Goal: Task Accomplishment & Management: Complete application form

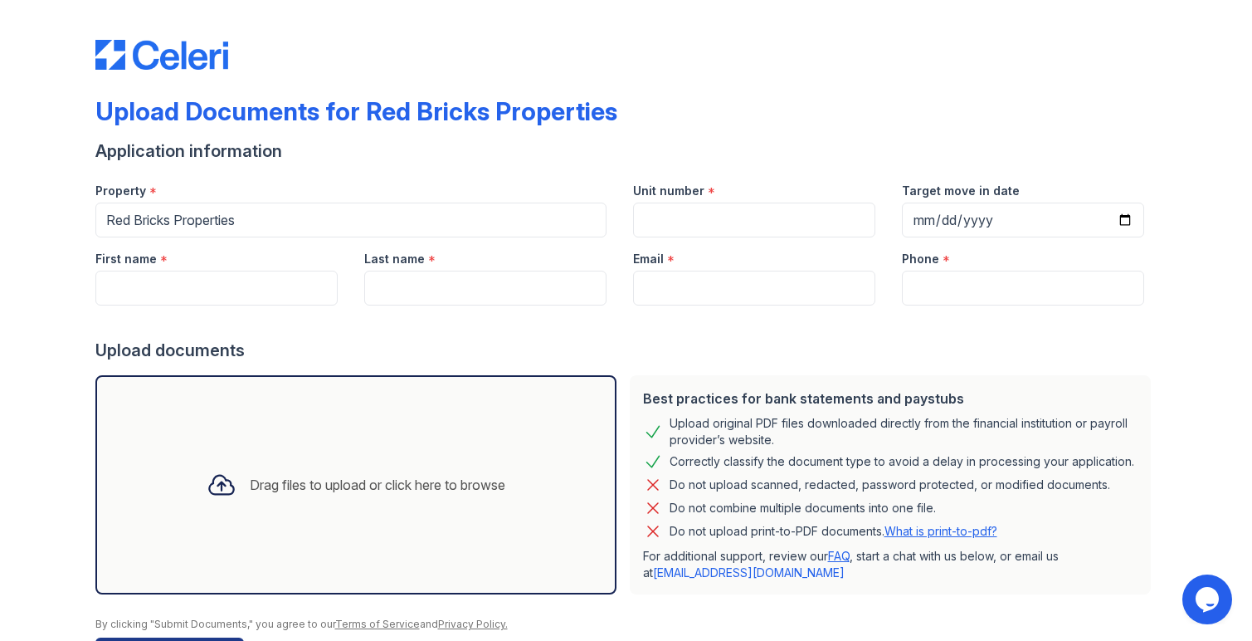
click at [256, 266] on div "First name *" at bounding box center [216, 253] width 242 height 33
click at [256, 278] on input "First name" at bounding box center [216, 288] width 242 height 35
type input "[PERSON_NAME]"
type input "Franklin"
paste input "[EMAIL_ADDRESS][DOMAIN_NAME]"
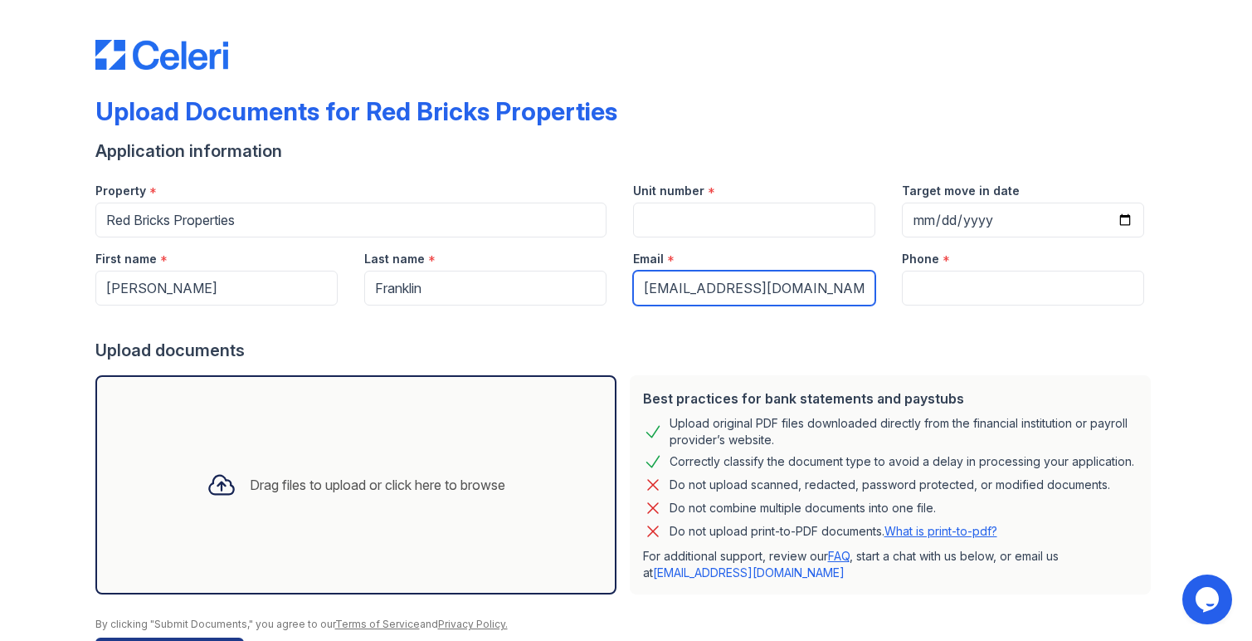
type input "[EMAIL_ADDRESS][DOMAIN_NAME]"
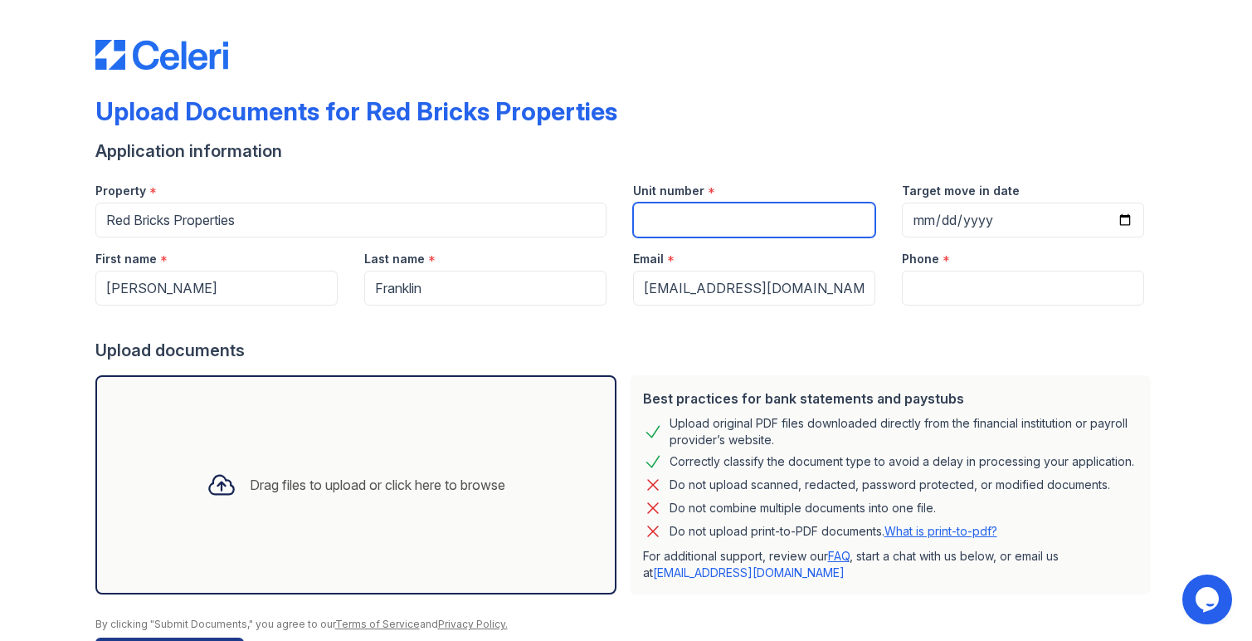
click at [724, 225] on input "Unit number" at bounding box center [754, 219] width 242 height 35
type input "1"
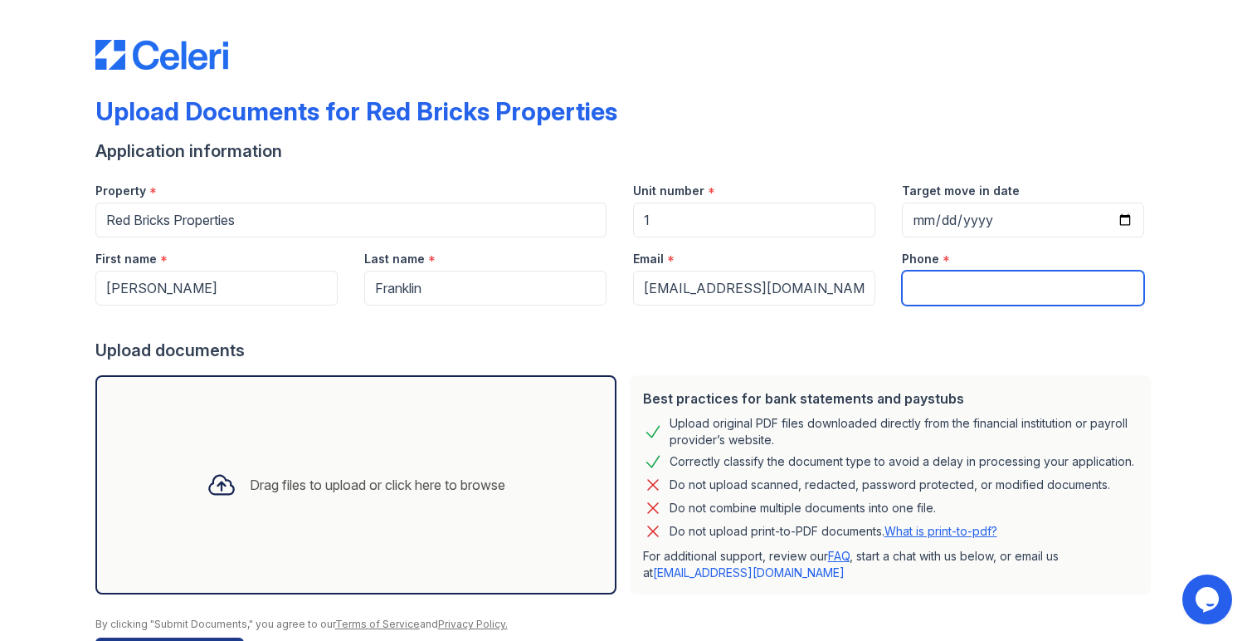
click at [984, 275] on input "Phone" at bounding box center [1023, 288] width 242 height 35
type input "3054444444"
click at [331, 394] on div "Drag files to upload or click here to browse" at bounding box center [355, 484] width 521 height 219
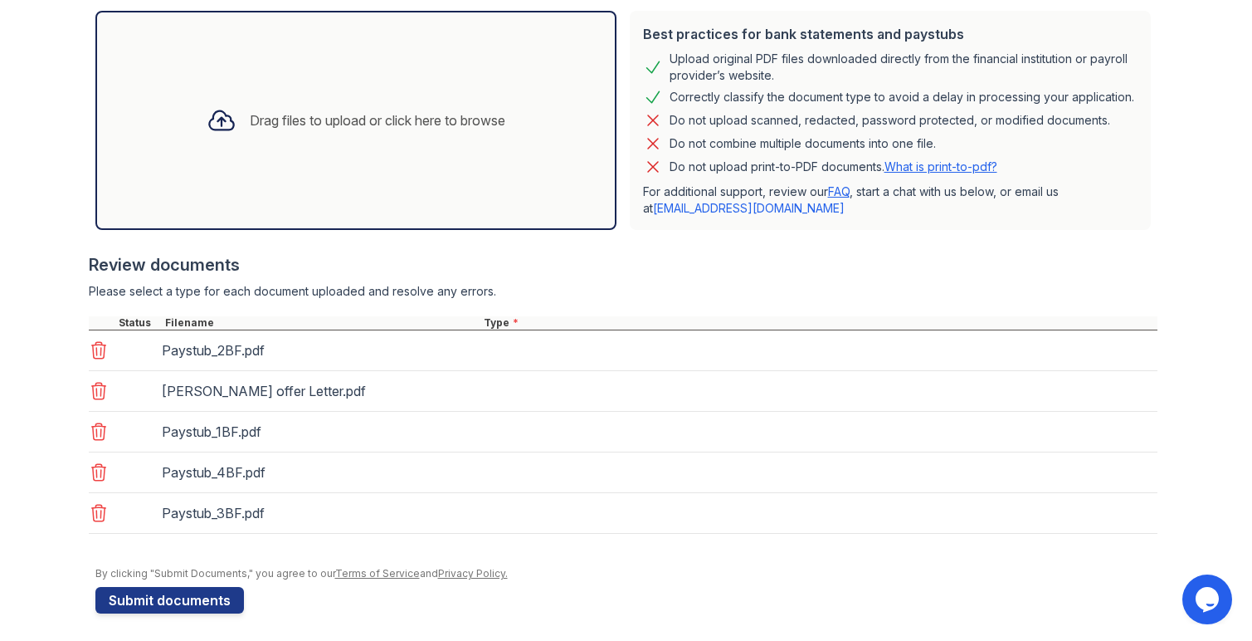
scroll to position [370, 0]
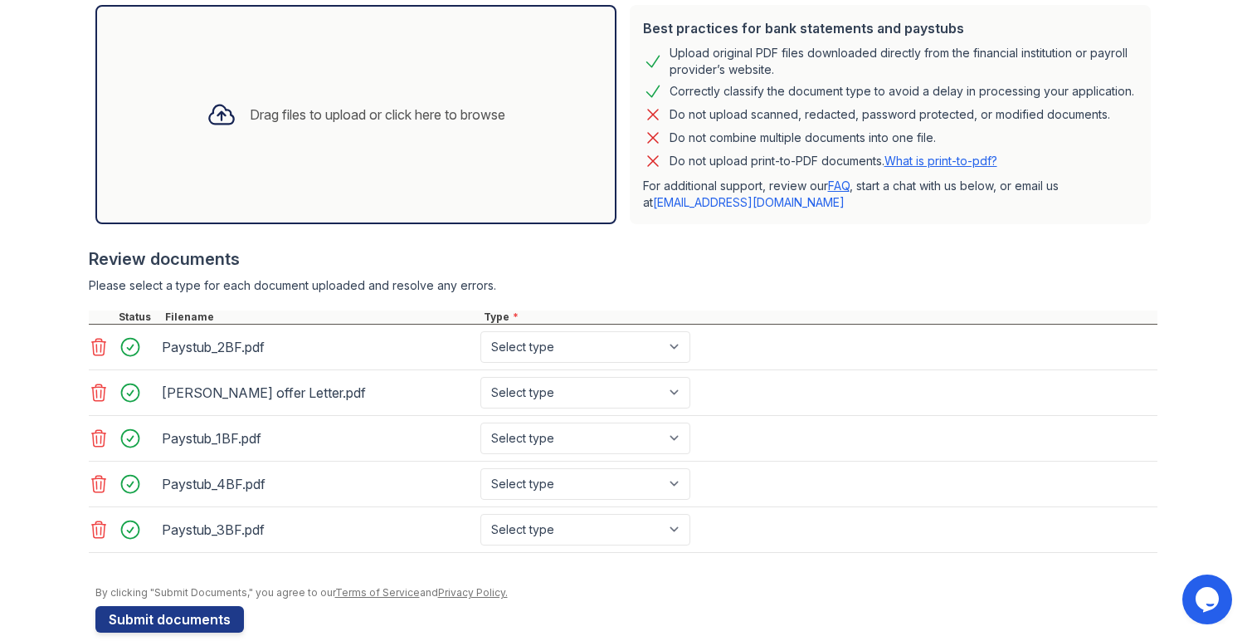
click at [467, 352] on div "Paystub_2BF.pdf" at bounding box center [318, 347] width 312 height 27
click at [496, 352] on select "Select type Paystub Bank Statement Offer Letter Tax Documents Benefit Award Let…" at bounding box center [585, 347] width 210 height 32
select select "paystub"
click at [526, 380] on select "Select type Paystub Bank Statement Offer Letter Tax Documents Benefit Award Let…" at bounding box center [585, 393] width 210 height 32
select select "offer_letter"
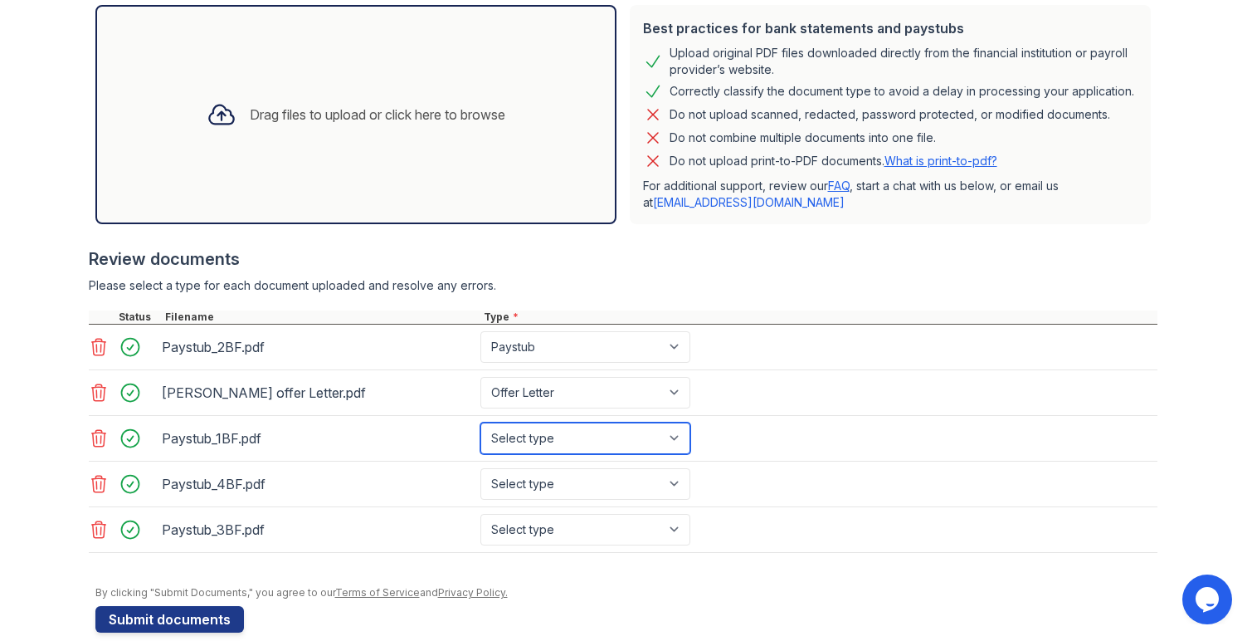
click at [540, 441] on select "Select type Paystub Bank Statement Offer Letter Tax Documents Benefit Award Let…" at bounding box center [585, 438] width 210 height 32
select select "paystub"
click at [545, 466] on div "Paystub_4BF.pdf Select type Paystub Bank Statement Offer Letter Tax Documents B…" at bounding box center [623, 484] width 1069 height 46
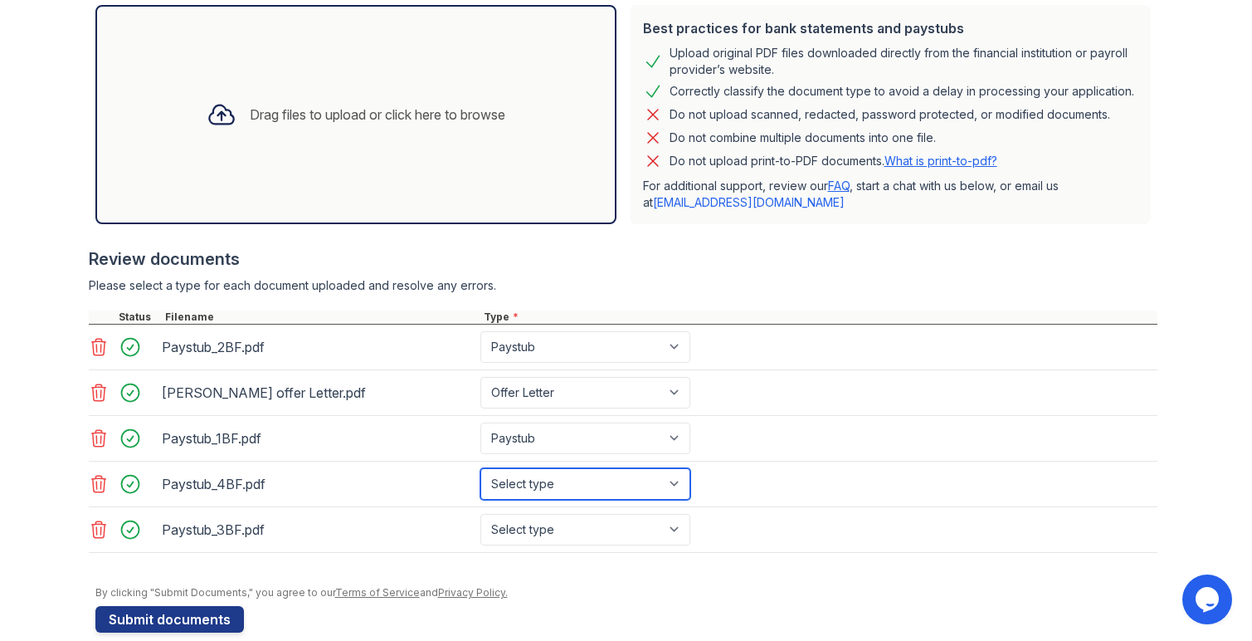
click at [545, 483] on select "Select type Paystub Bank Statement Offer Letter Tax Documents Benefit Award Let…" at bounding box center [585, 484] width 210 height 32
select select "paystub"
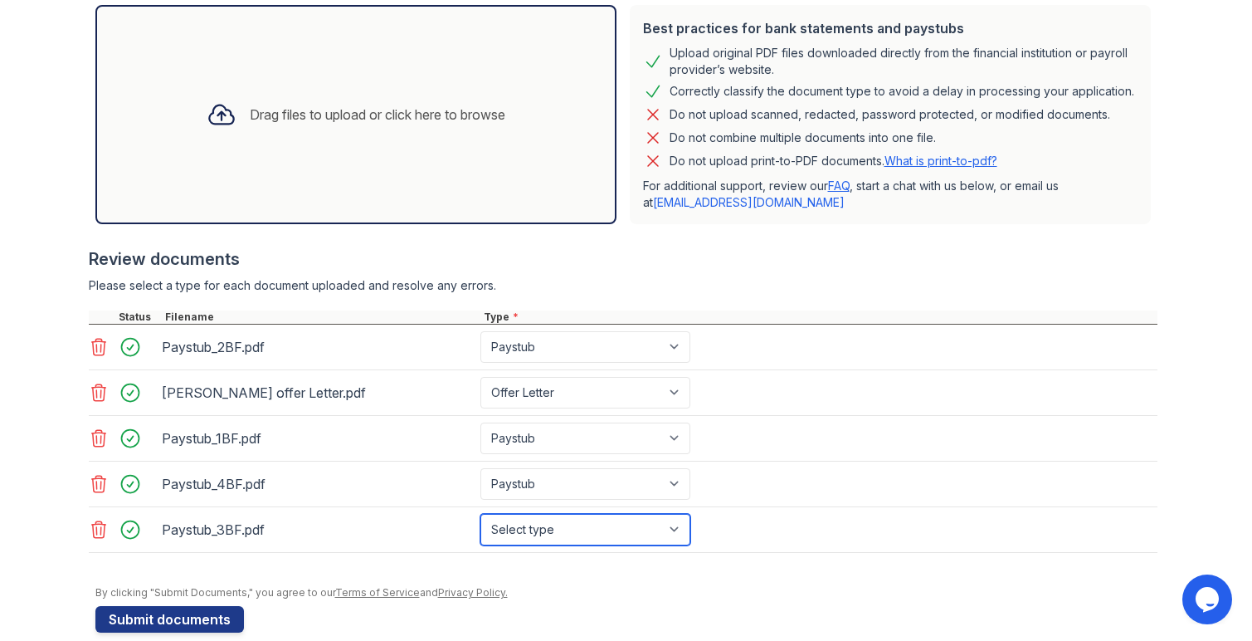
click at [549, 524] on select "Select type Paystub Bank Statement Offer Letter Tax Documents Benefit Award Let…" at bounding box center [585, 530] width 210 height 32
select select "paystub"
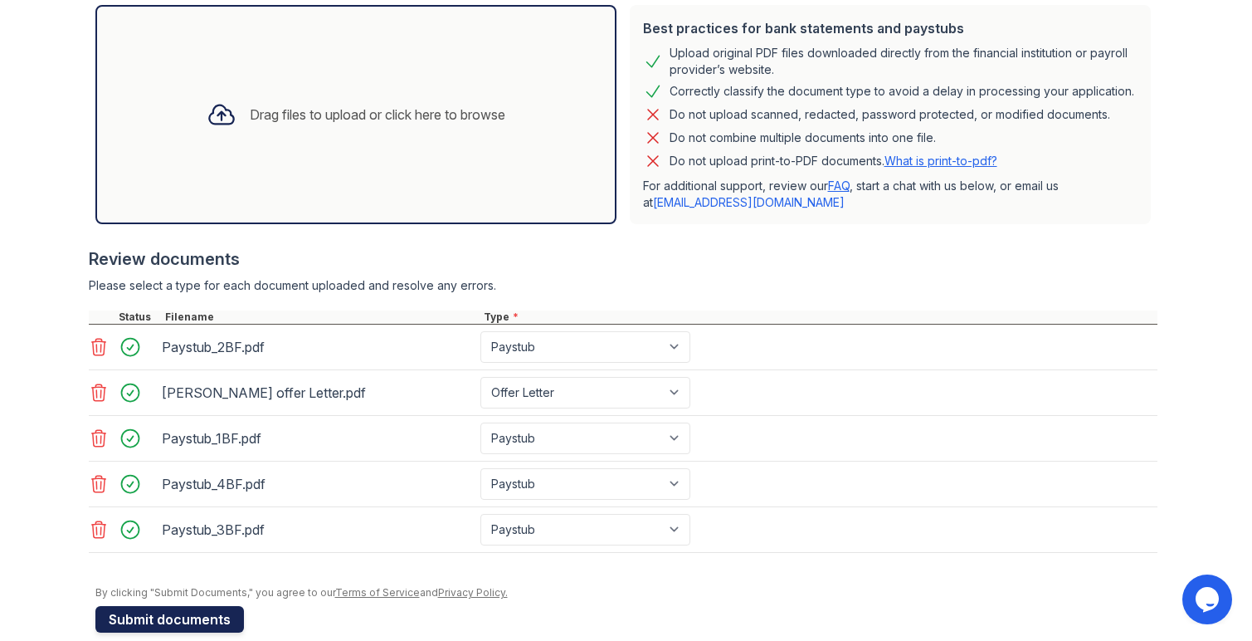
click at [205, 616] on button "Submit documents" at bounding box center [169, 619] width 149 height 27
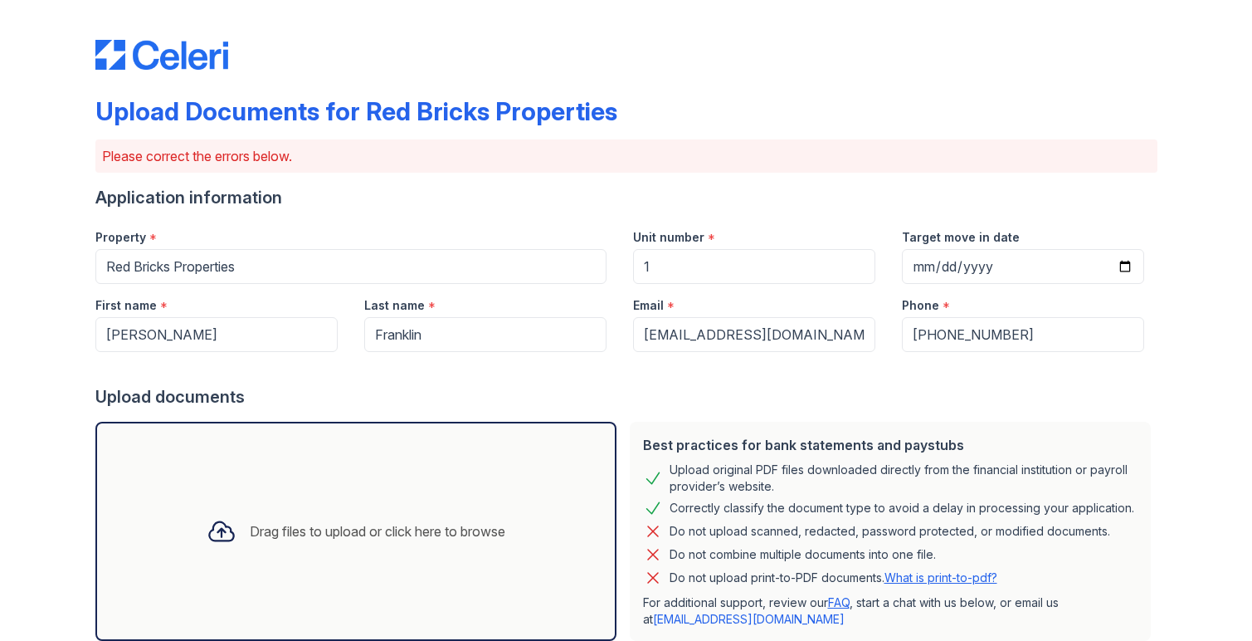
scroll to position [475, 0]
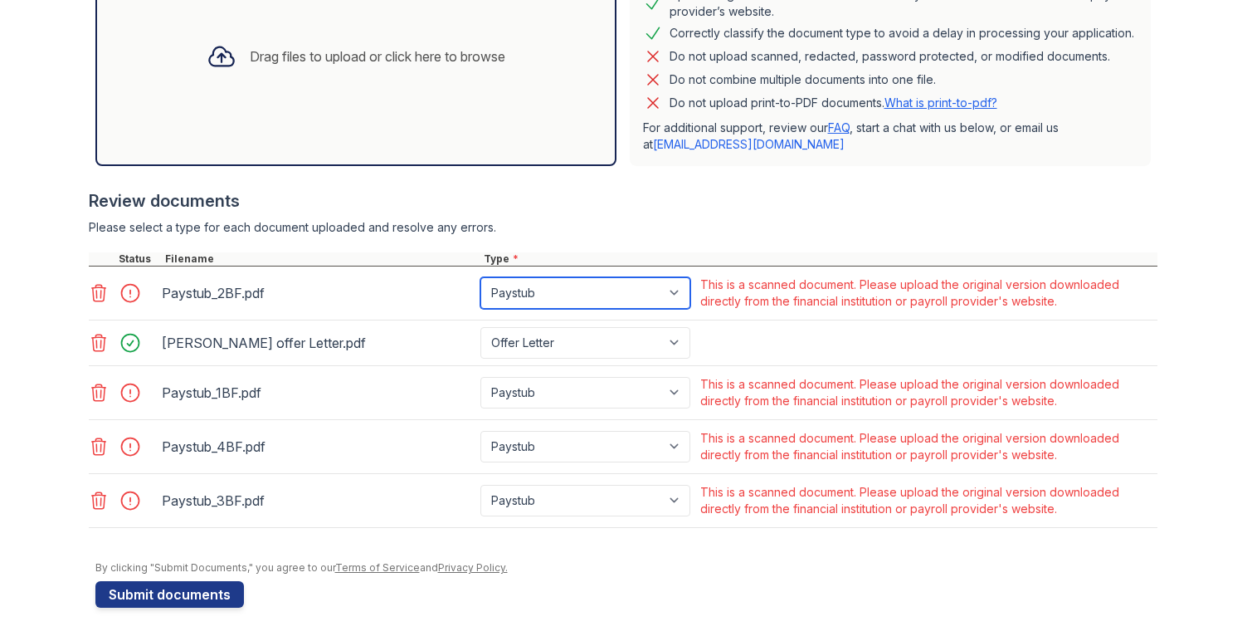
click at [594, 286] on select "Paystub Bank Statement Offer Letter Tax Documents Benefit Award Letter Investme…" at bounding box center [585, 293] width 210 height 32
select select "other"
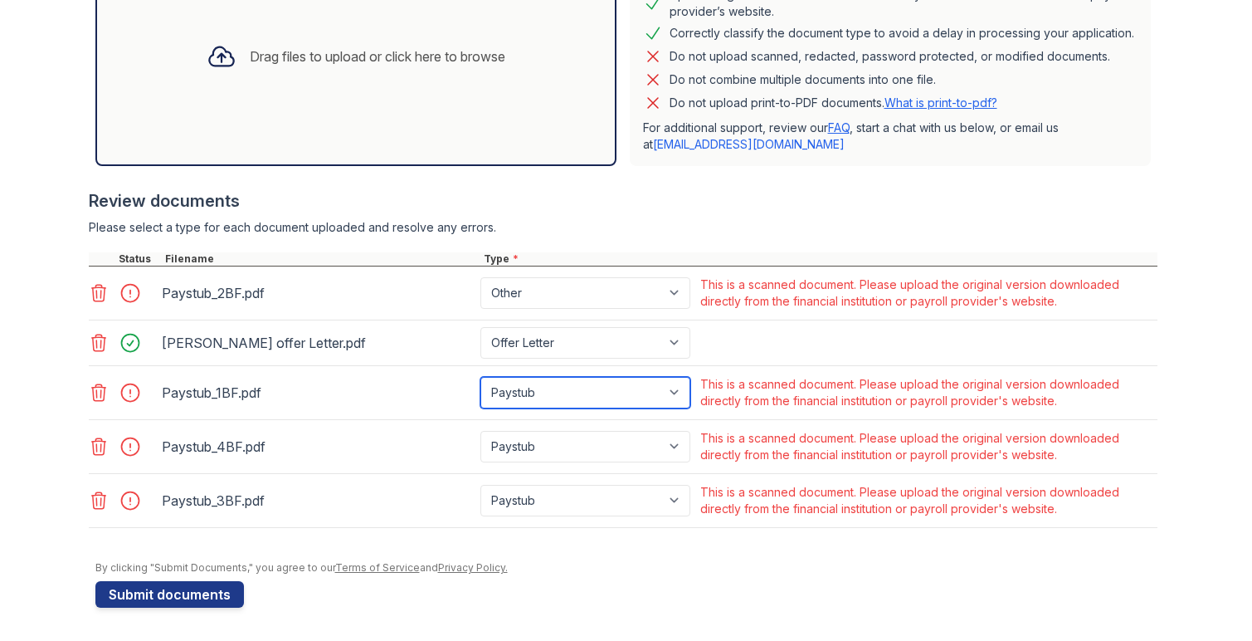
click at [580, 380] on select "Paystub Bank Statement Offer Letter Tax Documents Benefit Award Letter Investme…" at bounding box center [585, 393] width 210 height 32
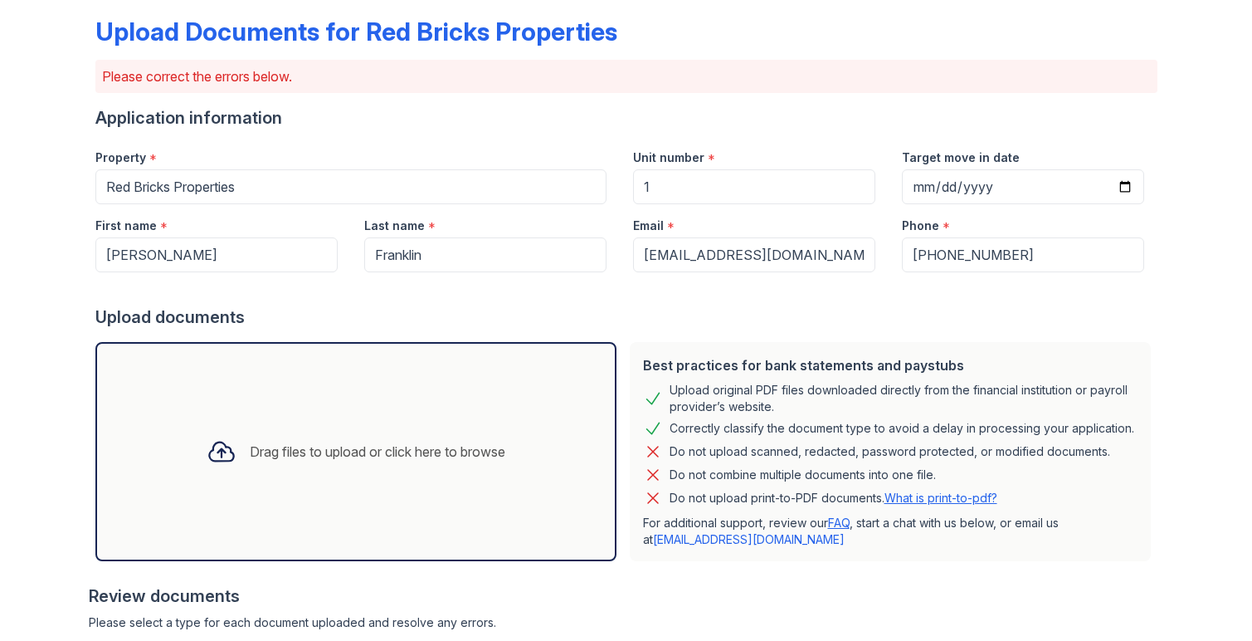
scroll to position [0, 0]
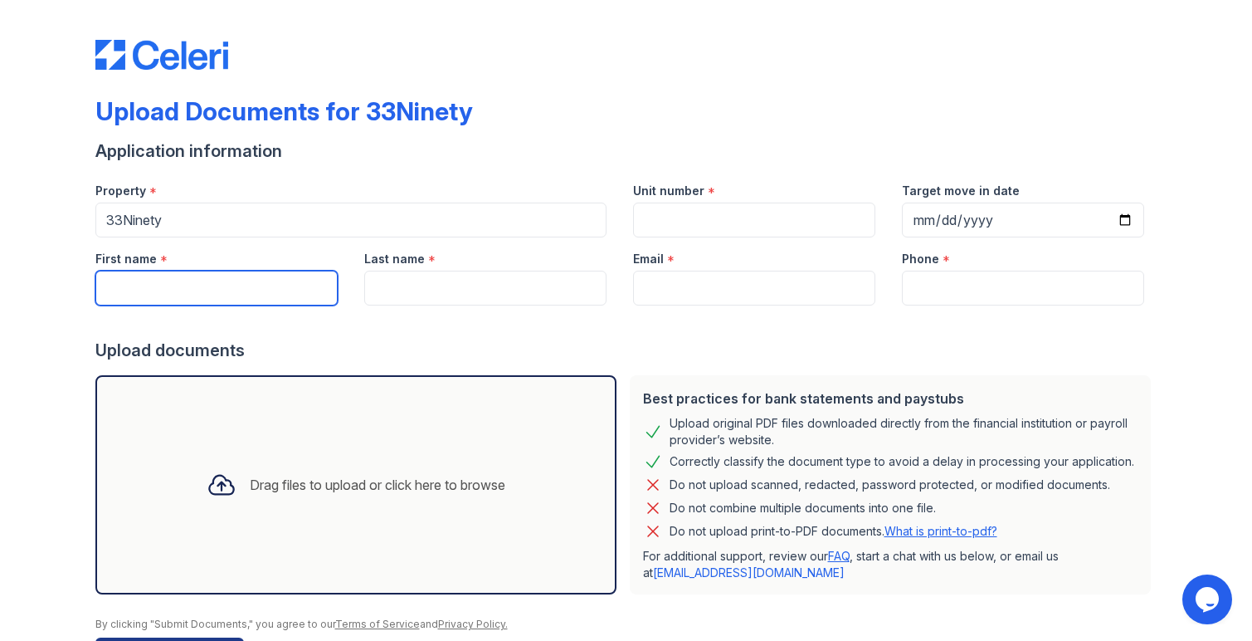
click at [217, 285] on input "First name" at bounding box center [216, 288] width 242 height 35
paste input "Moneasha [PERSON_NAME]"
click at [197, 290] on input "Moneasha [PERSON_NAME]" at bounding box center [216, 288] width 242 height 35
type input "Moneasha"
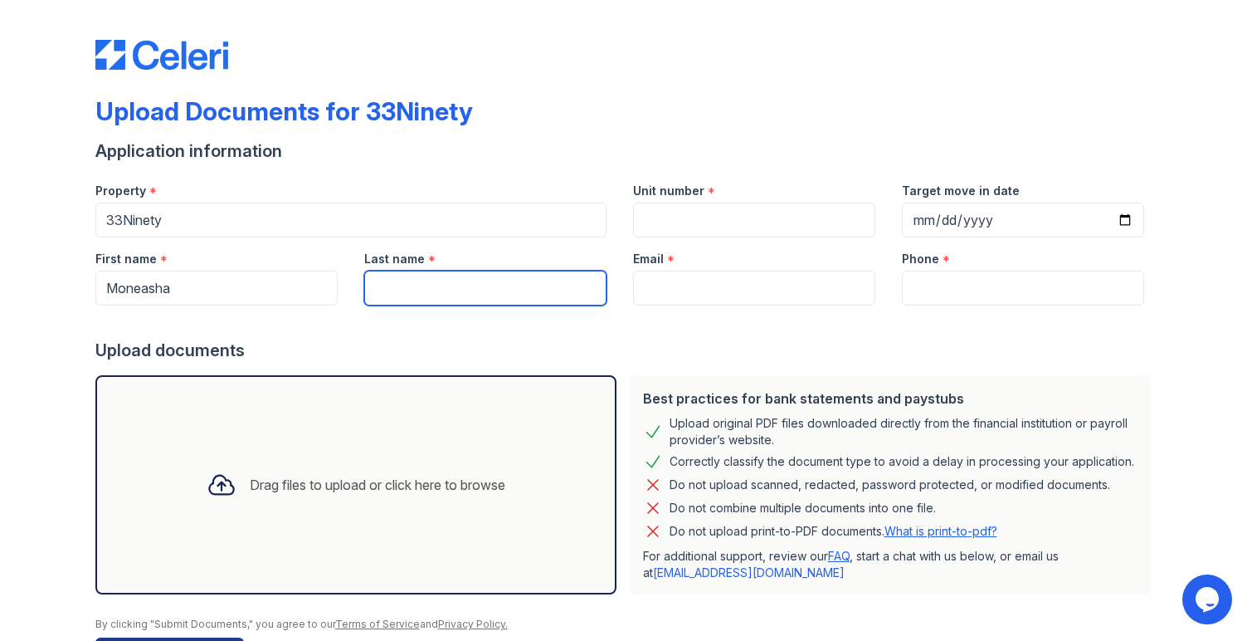
paste input "[PERSON_NAME]"
type input "[PERSON_NAME]"
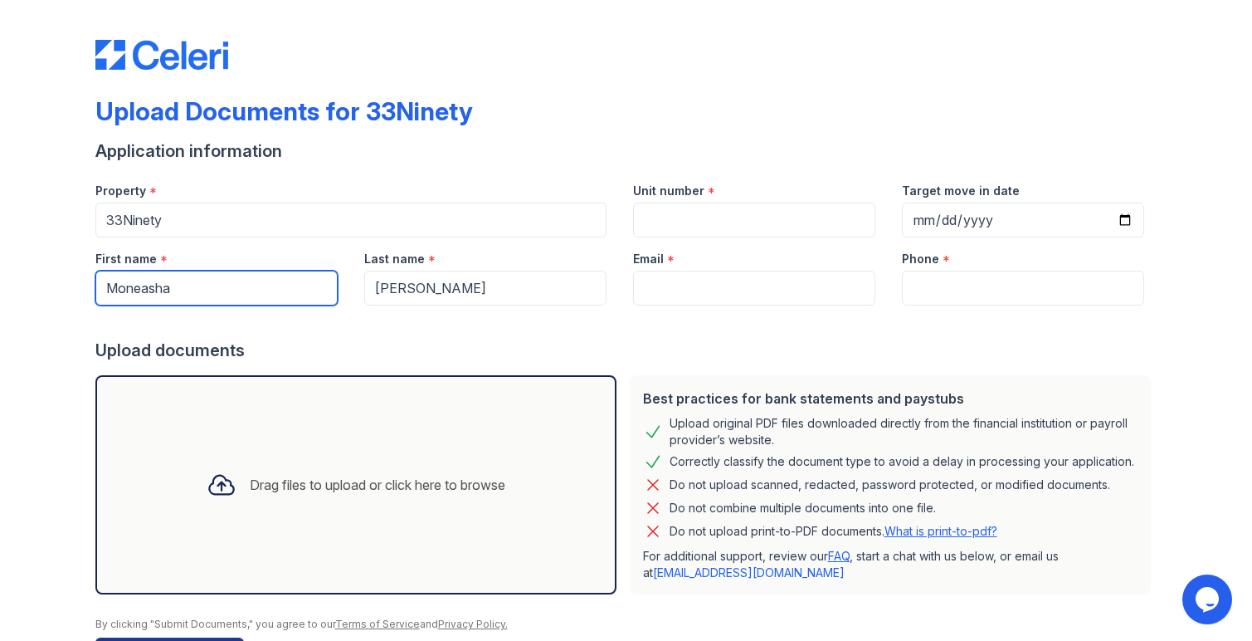
click at [197, 290] on input "Moneasha" at bounding box center [216, 288] width 242 height 35
type input "Moneasha"
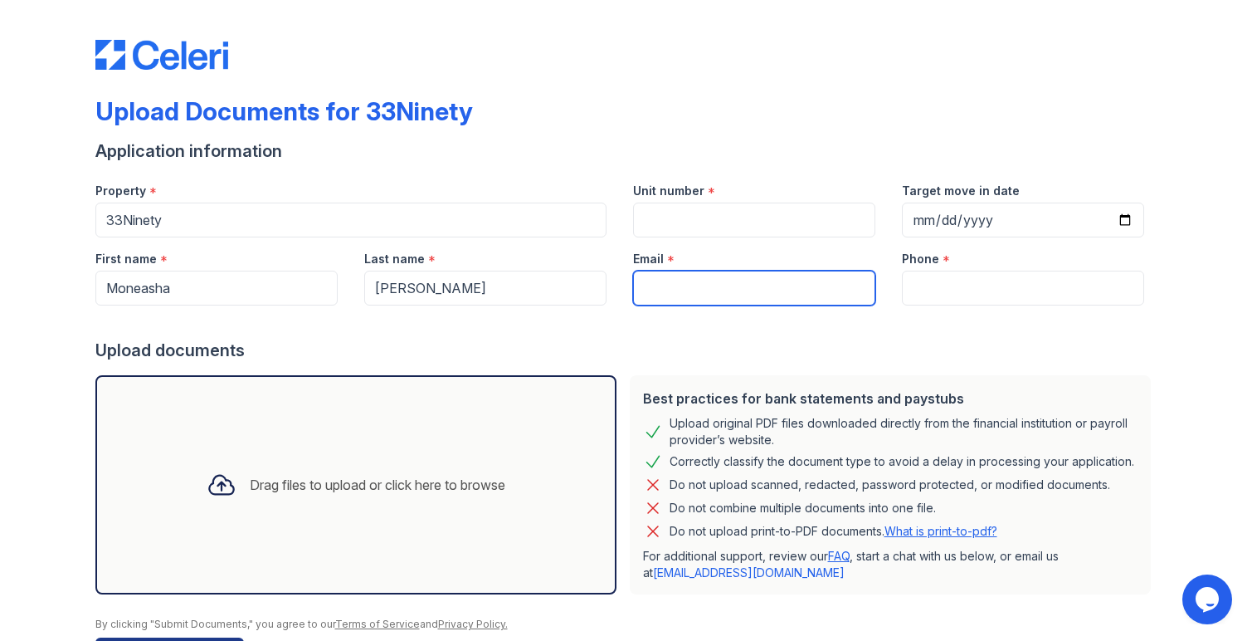
click at [776, 284] on input "Email" at bounding box center [754, 288] width 242 height 35
paste input "[EMAIL_ADDRESS][PERSON_NAME][DOMAIN_NAME]"
type input "[EMAIL_ADDRESS][PERSON_NAME][DOMAIN_NAME]"
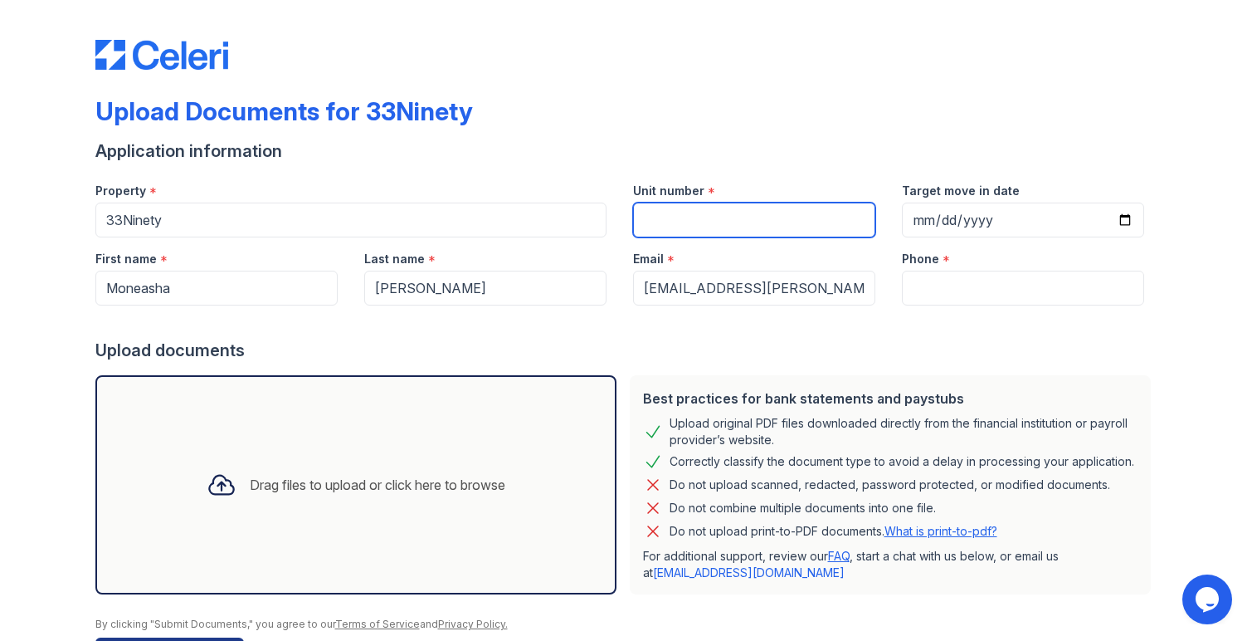
click at [769, 231] on input "Unit number" at bounding box center [754, 219] width 242 height 35
type input "1"
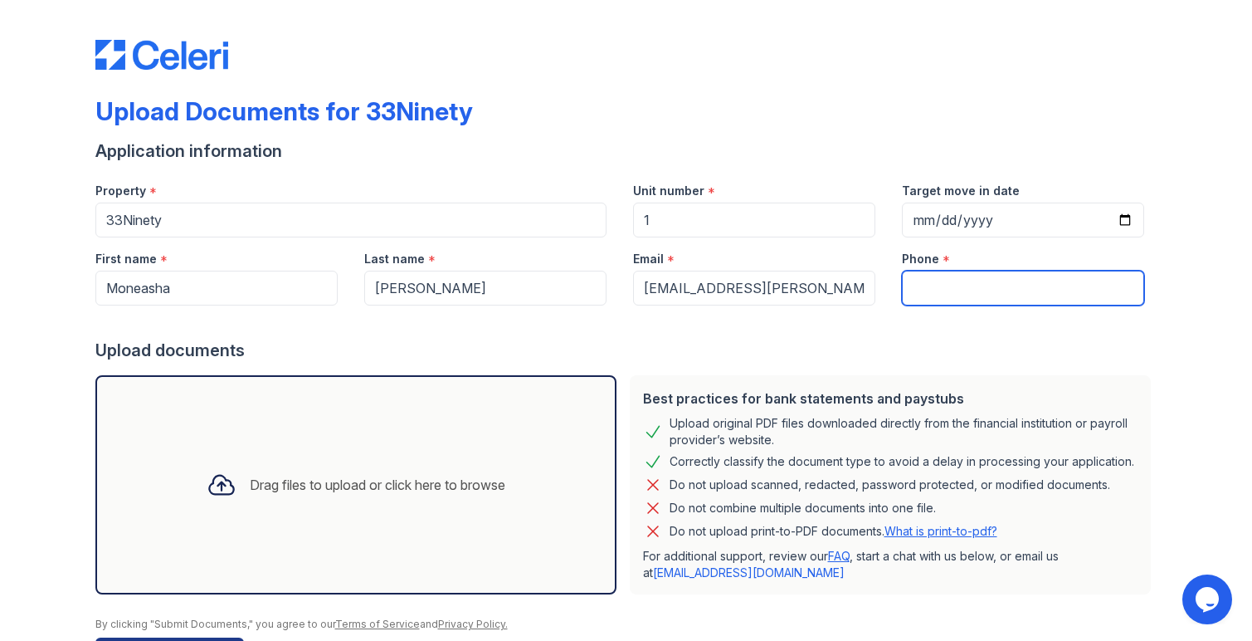
click at [983, 285] on input "Phone" at bounding box center [1023, 288] width 242 height 35
type input "305444"
click at [429, 464] on div "Drag files to upload or click here to browse" at bounding box center [355, 484] width 325 height 56
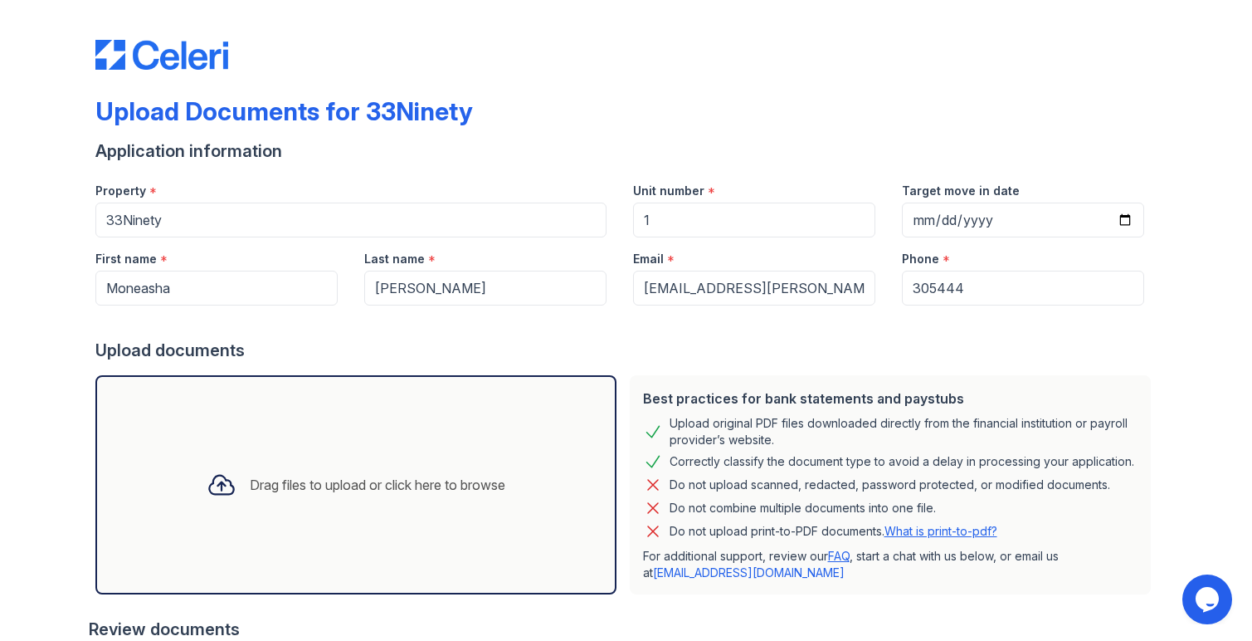
scroll to position [329, 0]
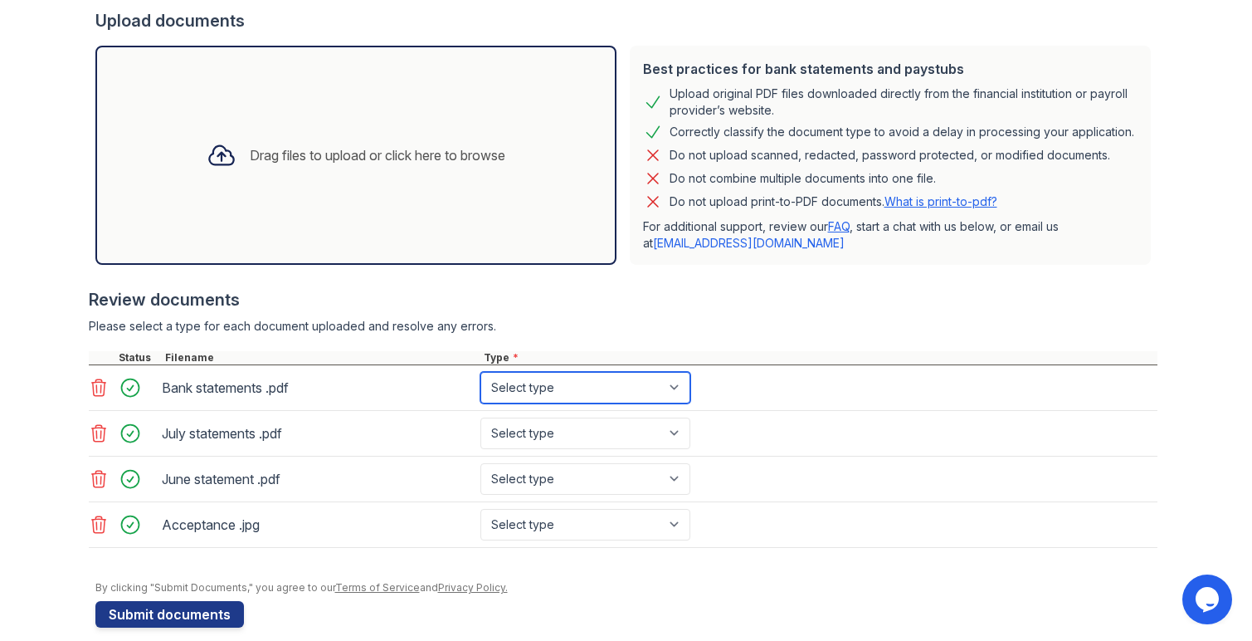
click at [534, 393] on select "Select type Paystub Bank Statement Offer Letter Tax Documents Benefit Award Let…" at bounding box center [585, 388] width 210 height 32
select select "bank_statement"
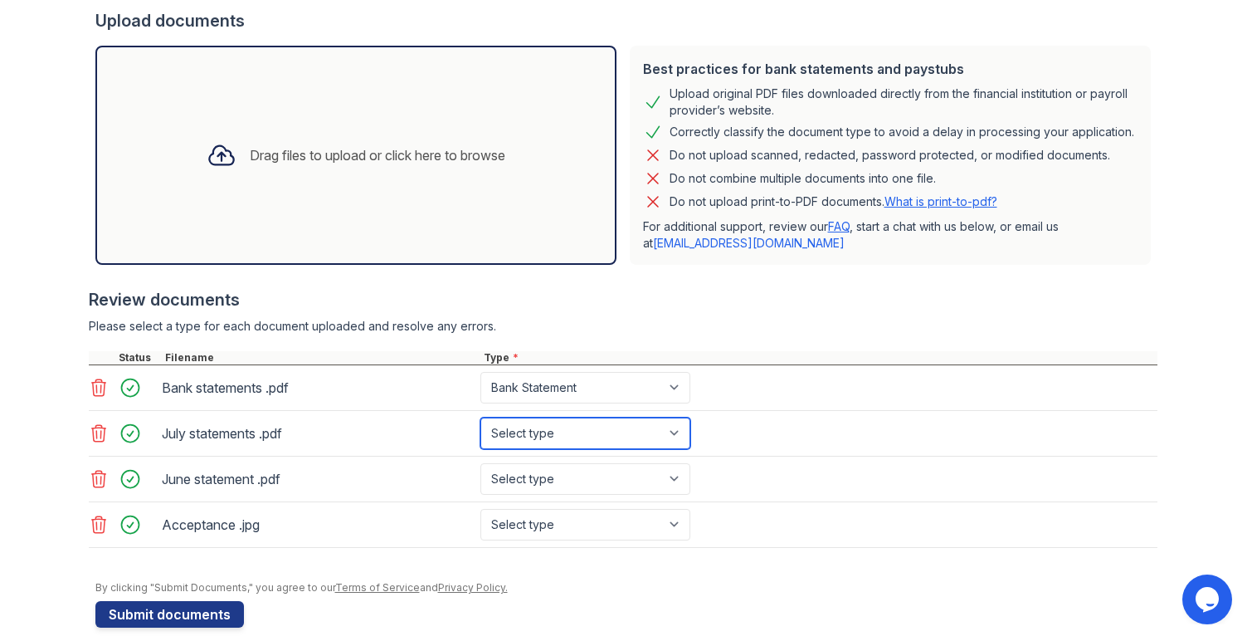
click at [552, 428] on select "Select type Paystub Bank Statement Offer Letter Tax Documents Benefit Award Let…" at bounding box center [585, 433] width 210 height 32
select select "bank_statement"
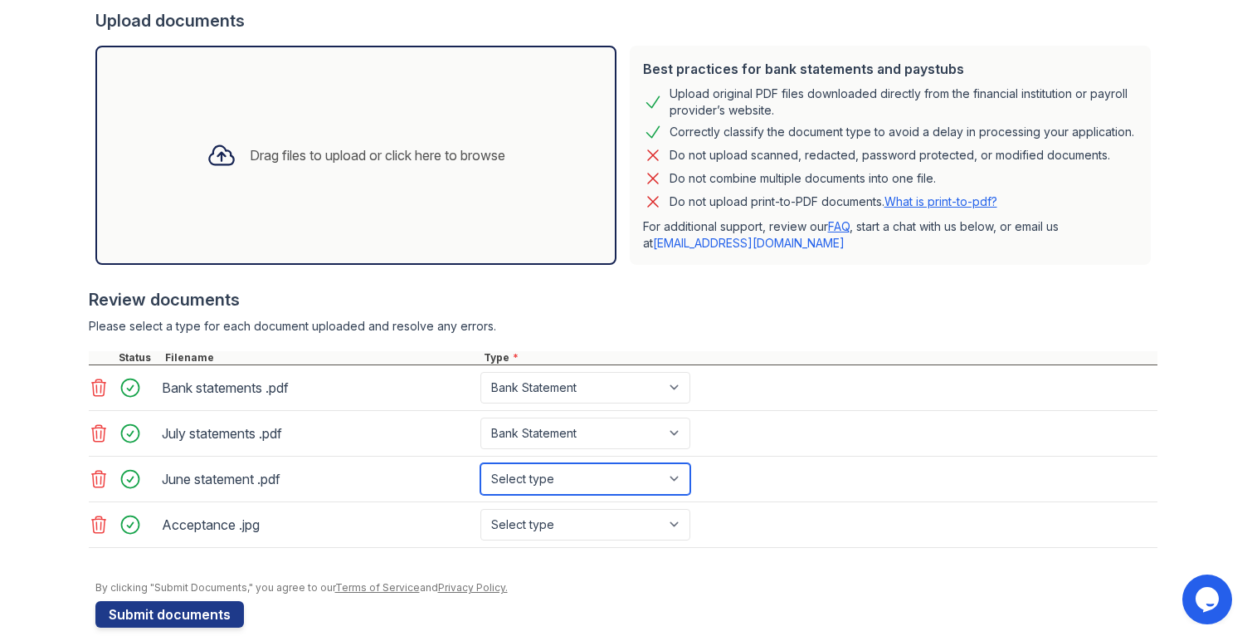
click at [548, 485] on select "Select type Paystub Bank Statement Offer Letter Tax Documents Benefit Award Let…" at bounding box center [585, 479] width 210 height 32
select select "bank_statement"
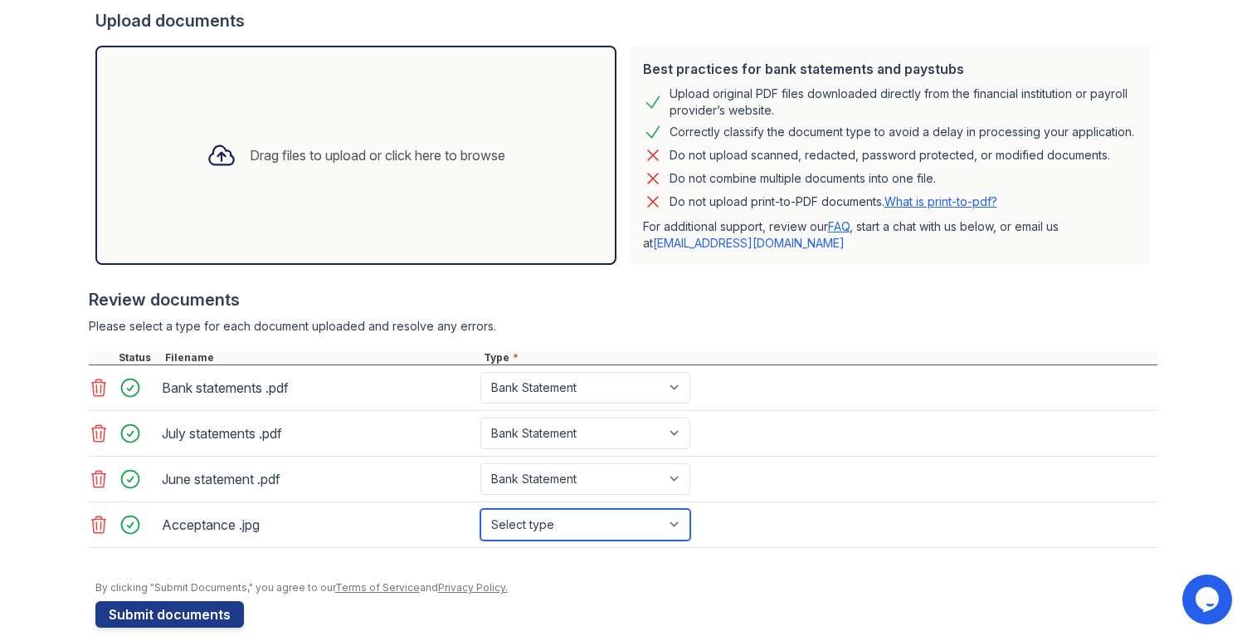
click at [542, 535] on select "Select type Paystub Bank Statement Offer Letter Tax Documents Benefit Award Let…" at bounding box center [585, 525] width 210 height 32
select select "offer_letter"
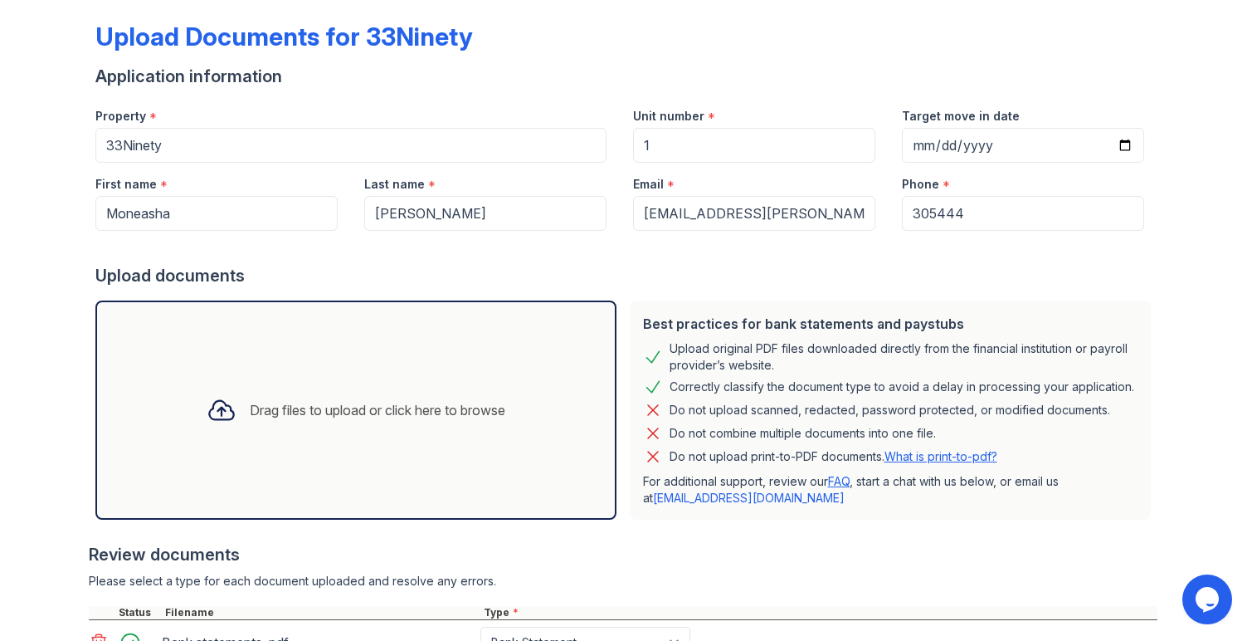
scroll to position [0, 0]
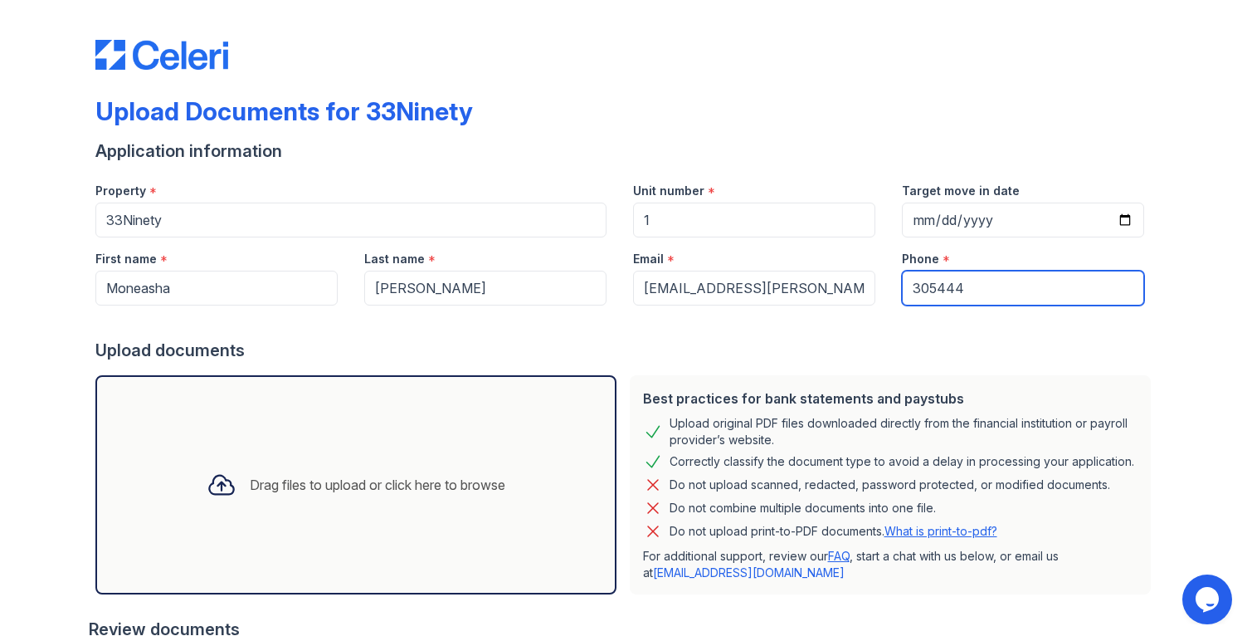
click at [1013, 283] on input "305444" at bounding box center [1023, 288] width 242 height 35
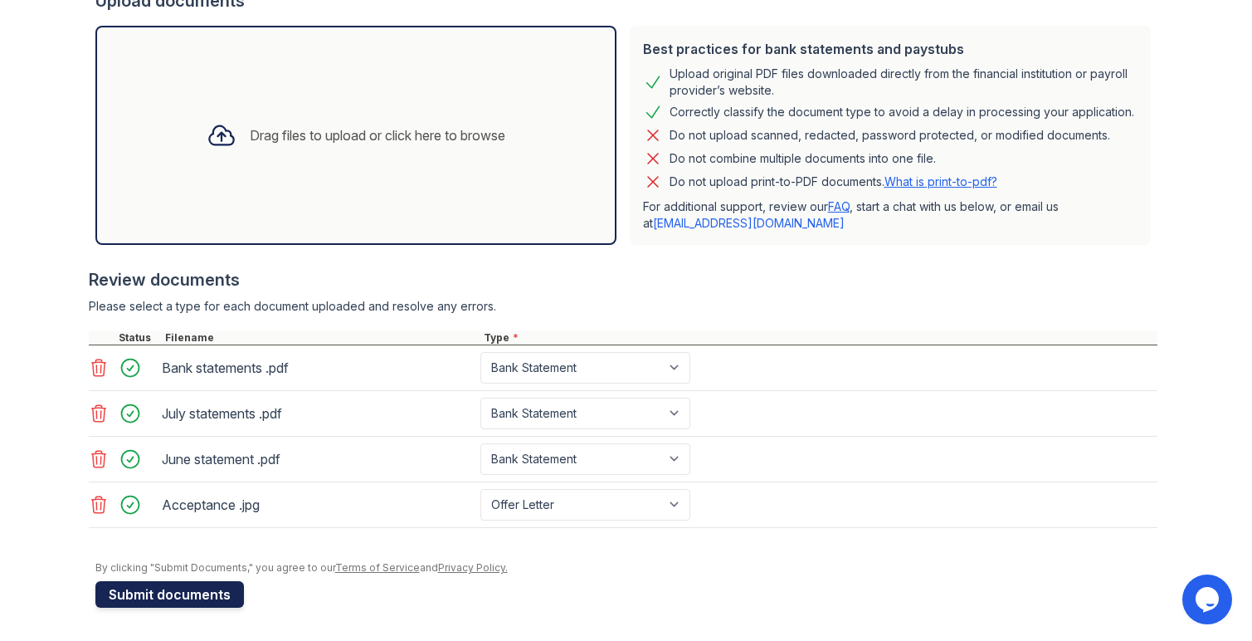
type input "3054443333"
click at [190, 590] on button "Submit documents" at bounding box center [169, 594] width 149 height 27
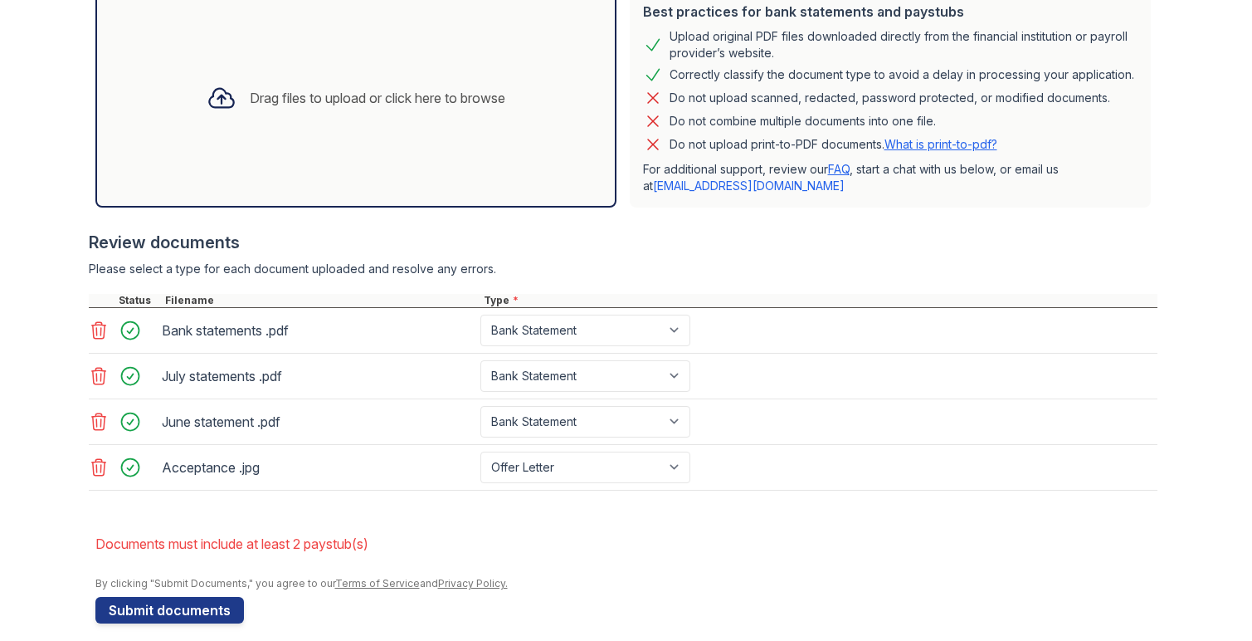
scroll to position [449, 0]
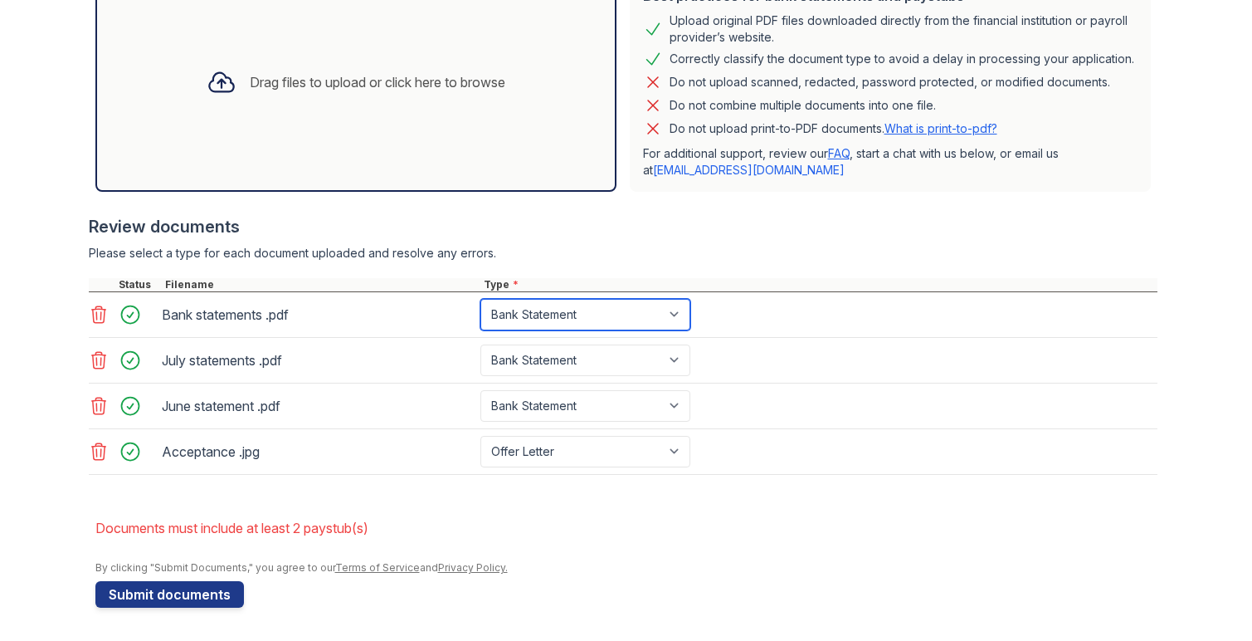
click at [572, 325] on select "Paystub Bank Statement Offer Letter Tax Documents Benefit Award Letter Investme…" at bounding box center [585, 315] width 210 height 32
click at [577, 317] on select "Paystub Bank Statement Offer Letter Tax Documents Benefit Award Letter Investme…" at bounding box center [585, 315] width 210 height 32
select select "paystub"
click at [568, 332] on div "Bank statements .pdf Paystub Bank Statement Offer Letter Tax Documents Benefit …" at bounding box center [623, 315] width 1069 height 46
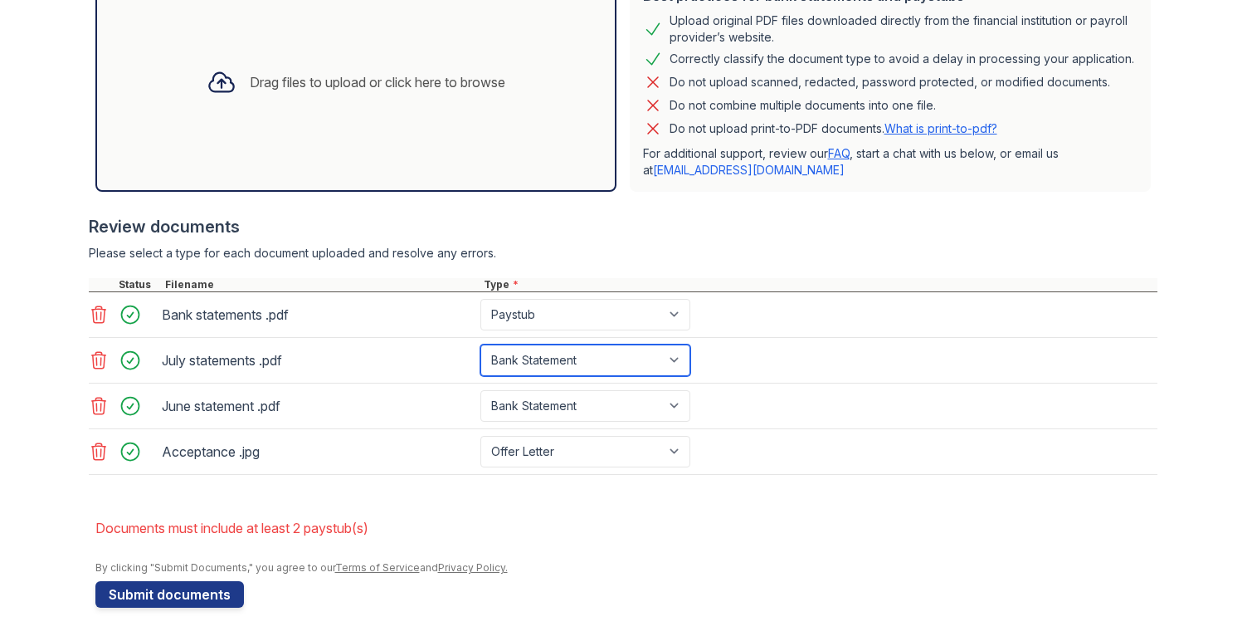
click at [568, 345] on select "Paystub Bank Statement Offer Letter Tax Documents Benefit Award Letter Investme…" at bounding box center [585, 360] width 210 height 32
select select "paystub"
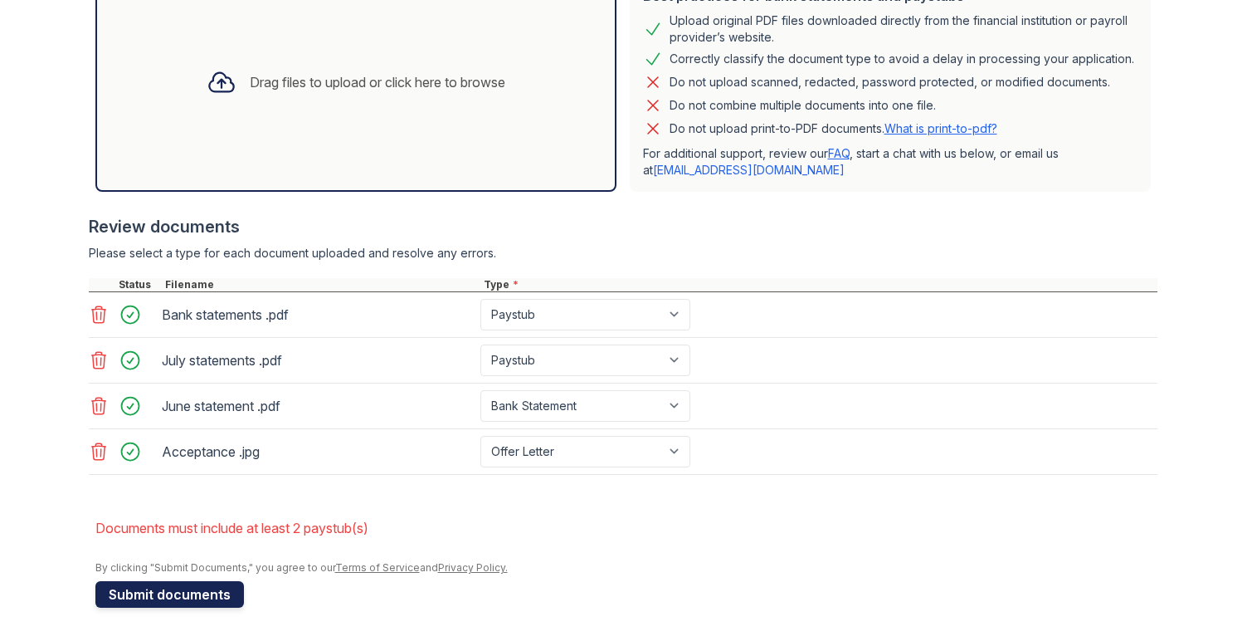
click at [202, 588] on button "Submit documents" at bounding box center [169, 594] width 149 height 27
